Goal: Navigation & Orientation: Find specific page/section

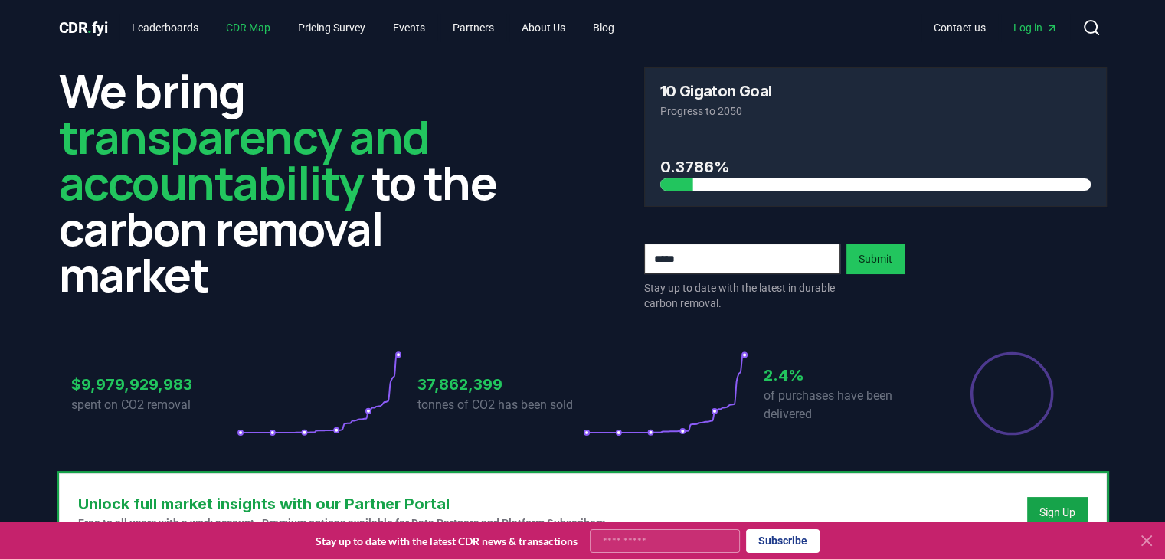
click at [260, 27] on link "CDR Map" at bounding box center [248, 28] width 69 height 28
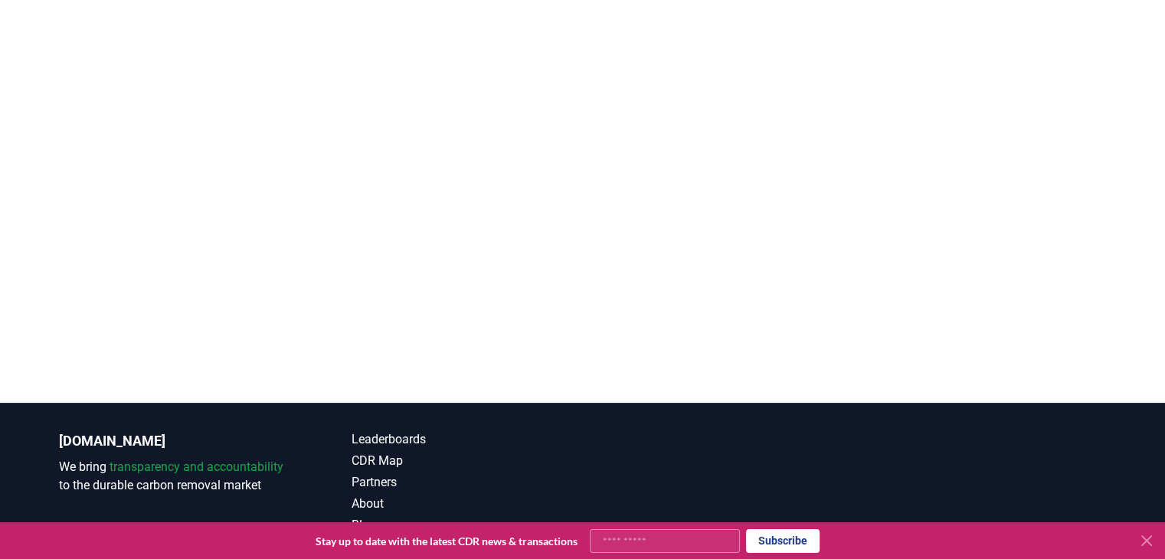
scroll to position [387, 0]
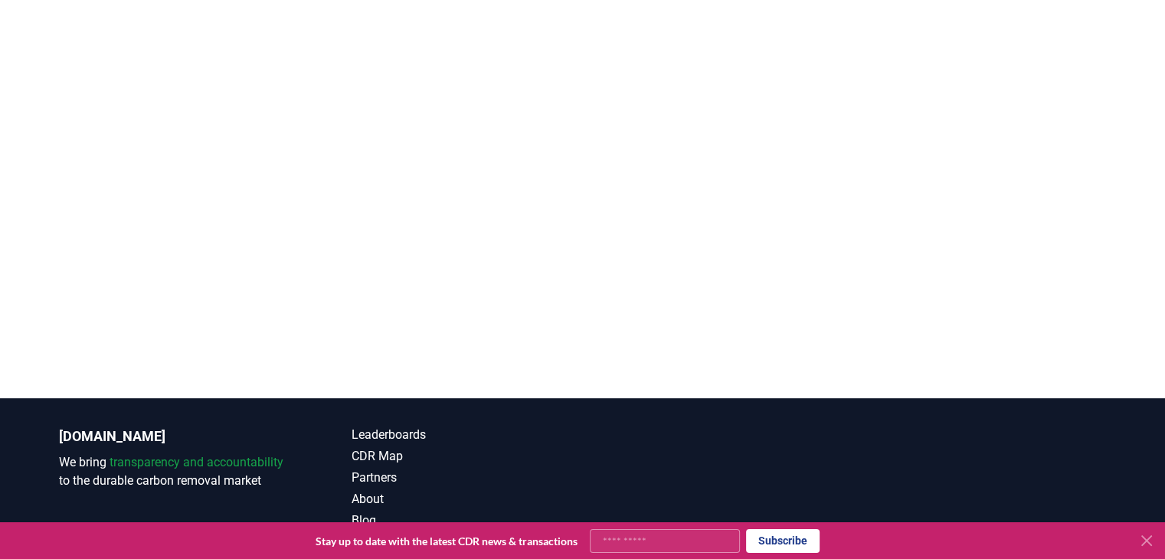
click at [10, 264] on div at bounding box center [582, 118] width 1165 height 559
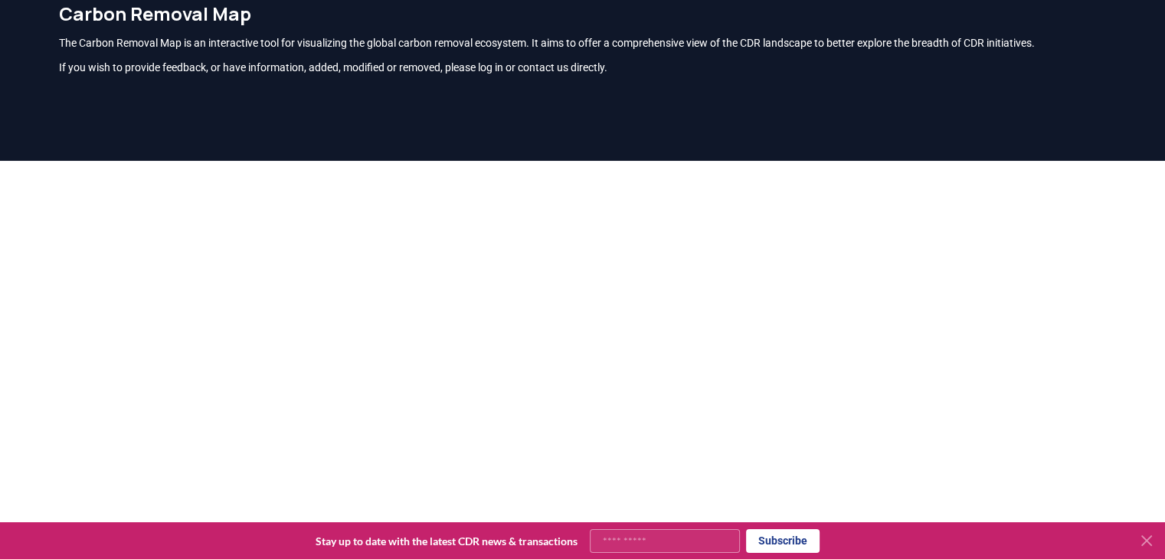
scroll to position [0, 0]
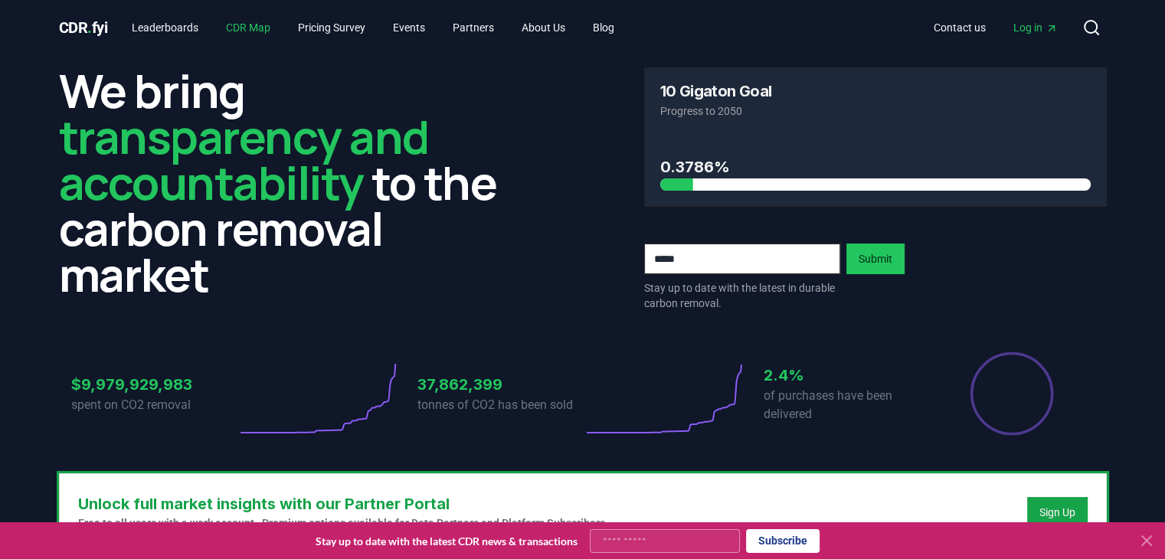
click at [266, 22] on link "CDR Map" at bounding box center [248, 28] width 69 height 28
